Goal: Navigation & Orientation: Find specific page/section

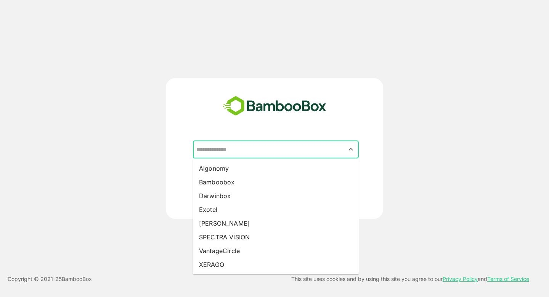
click at [244, 155] on input "text" at bounding box center [275, 149] width 163 height 14
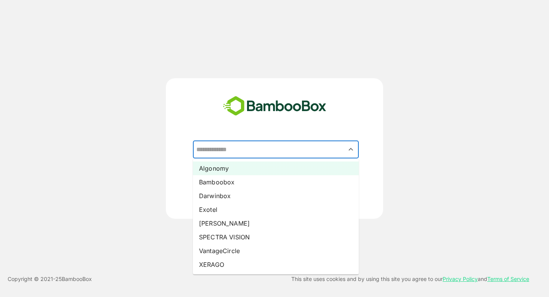
click at [231, 168] on li "Algonomy" at bounding box center [276, 168] width 166 height 14
type input "********"
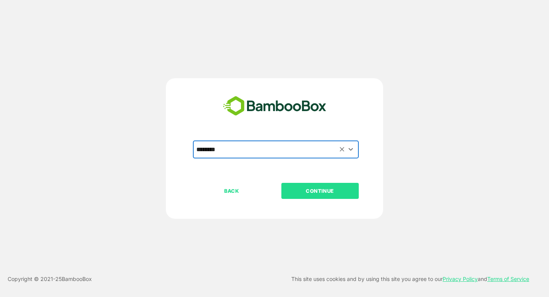
click at [319, 195] on button "CONTINUE" at bounding box center [319, 191] width 77 height 16
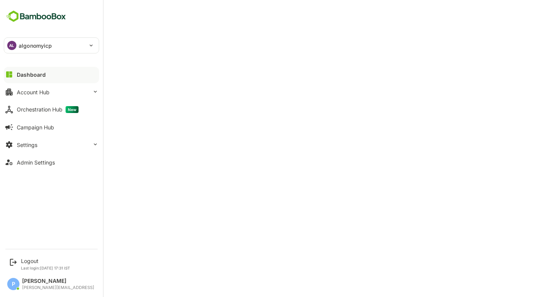
click at [48, 46] on p "algonomyicp" at bounding box center [35, 46] width 33 height 8
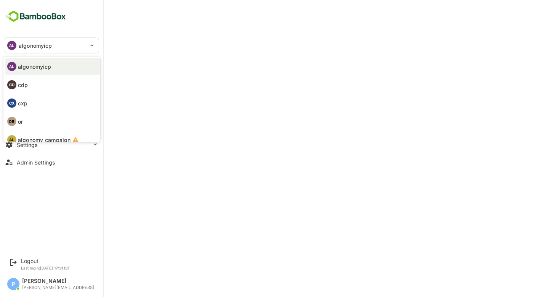
click at [251, 14] on div at bounding box center [274, 148] width 549 height 297
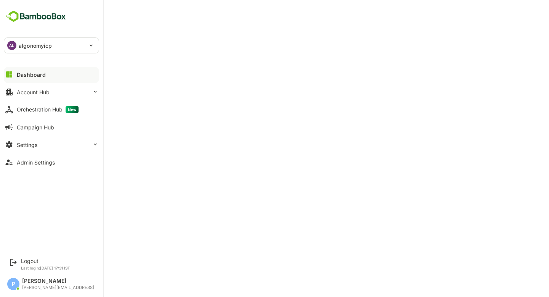
click at [37, 41] on div "AL algonomyicp" at bounding box center [46, 45] width 85 height 15
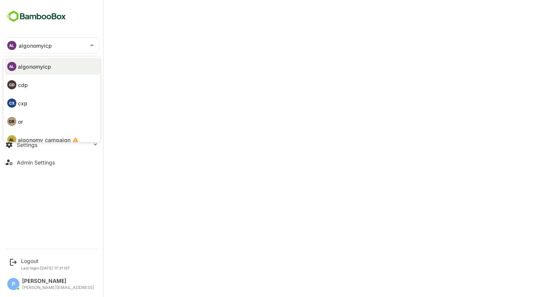
click at [40, 105] on li "CX cxp" at bounding box center [52, 103] width 95 height 17
type input "***"
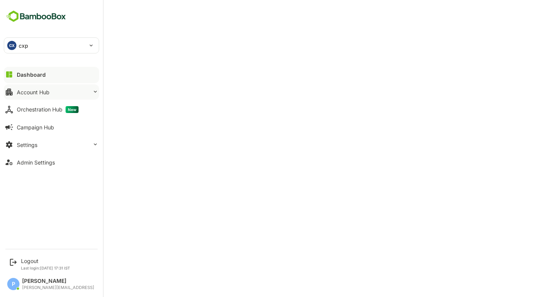
click at [58, 95] on button "Account Hub" at bounding box center [51, 91] width 95 height 15
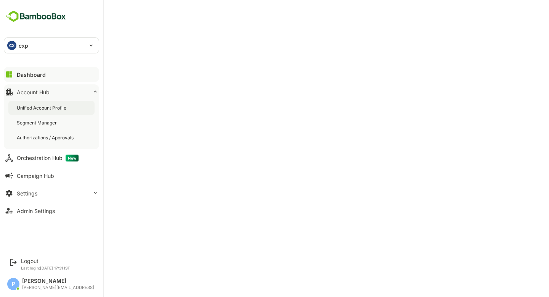
click at [54, 106] on div "Unified Account Profile" at bounding box center [42, 107] width 51 height 6
click at [55, 125] on div "Segment Manager" at bounding box center [38, 122] width 42 height 6
click at [41, 107] on div "Unified Account Profile" at bounding box center [42, 107] width 51 height 6
click at [45, 193] on button "Settings" at bounding box center [51, 192] width 95 height 15
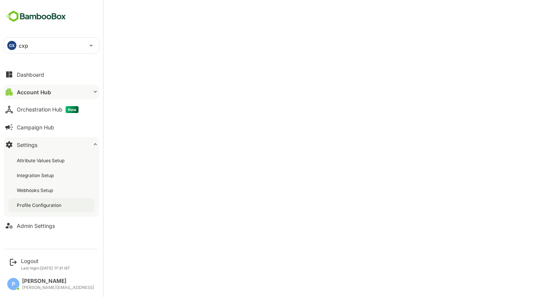
click at [58, 205] on div "Profile Configuration" at bounding box center [40, 205] width 46 height 6
click at [47, 93] on div "Account Hub" at bounding box center [33, 92] width 33 height 6
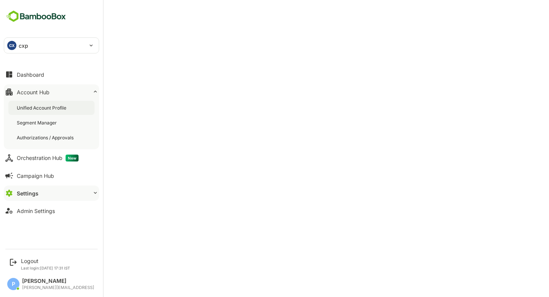
click at [53, 105] on div "Unified Account Profile" at bounding box center [42, 107] width 51 height 6
click at [41, 110] on div "Unified Account Profile" at bounding box center [43, 107] width 52 height 6
